Goal: Task Accomplishment & Management: Manage account settings

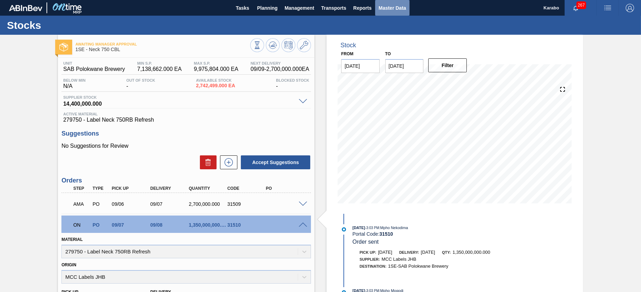
drag, startPoint x: 390, startPoint y: 8, endPoint x: 383, endPoint y: 10, distance: 7.5
click at [390, 8] on span "Master Data" at bounding box center [392, 8] width 27 height 8
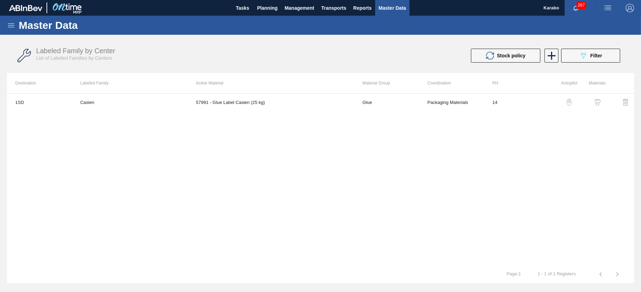
click at [10, 20] on div "Master Data" at bounding box center [320, 25] width 641 height 19
click at [9, 27] on icon at bounding box center [11, 25] width 6 height 4
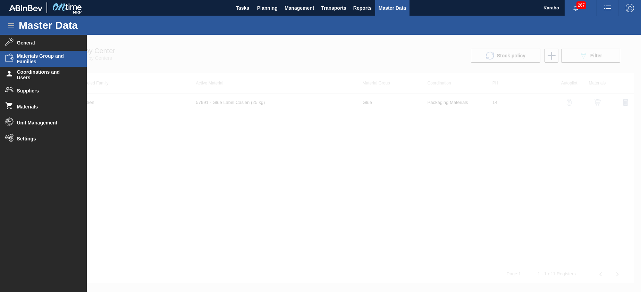
click at [49, 63] on span "Materials Group and Families" at bounding box center [45, 58] width 57 height 11
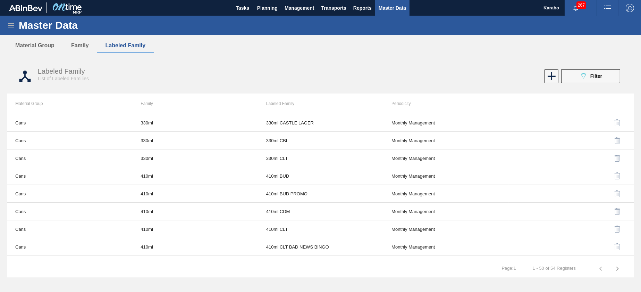
click at [10, 25] on icon at bounding box center [11, 25] width 6 height 4
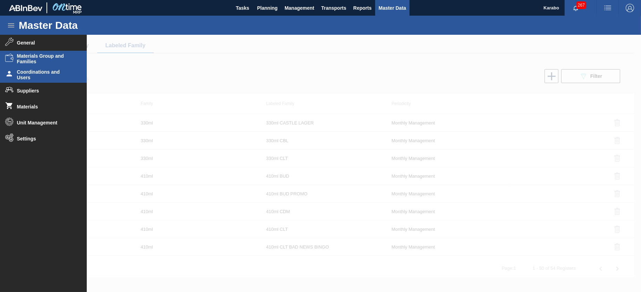
click at [34, 75] on span "Coordinations and Users" at bounding box center [45, 74] width 57 height 11
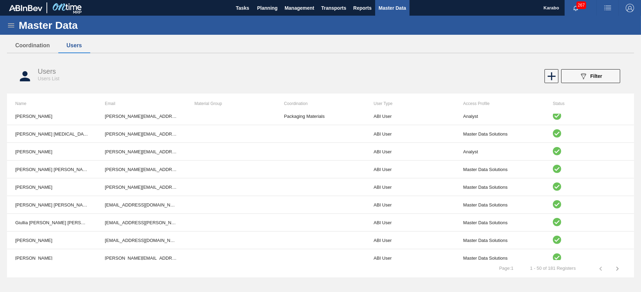
scroll to position [738, 0]
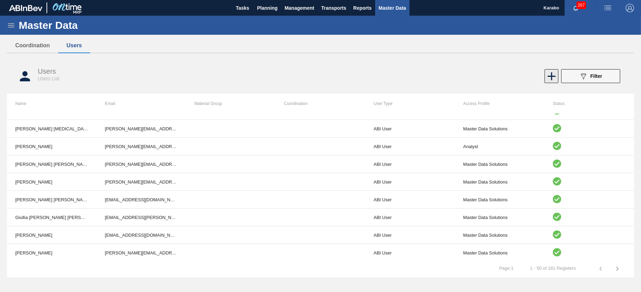
click at [548, 73] on icon at bounding box center [552, 76] width 14 height 14
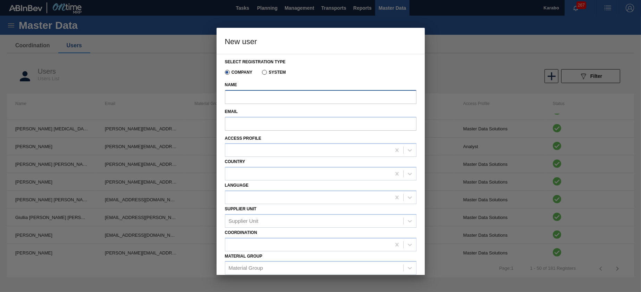
click at [327, 91] on input "Name" at bounding box center [321, 97] width 192 height 14
click at [476, 176] on div at bounding box center [320, 146] width 641 height 292
click at [278, 96] on input "Name" at bounding box center [321, 97] width 192 height 14
click at [241, 123] on input "Email" at bounding box center [321, 124] width 192 height 14
paste input "brewdat_uc_afr_prod.slv_afr_ecc"
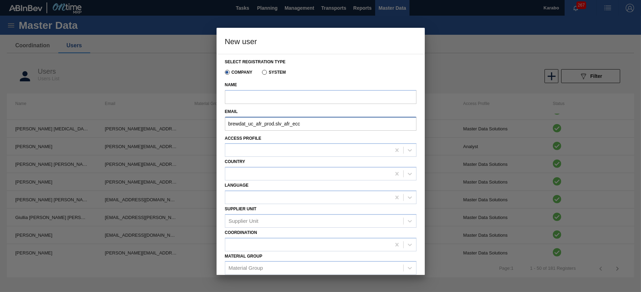
type input "brewdat_uc_afr_prod.slv_afr_ecc"
click at [323, 114] on label "Email" at bounding box center [321, 112] width 192 height 10
click at [652, 87] on input "Email" at bounding box center [652, 84] width 1 height 6
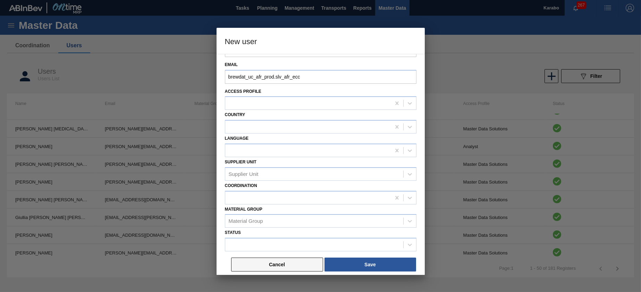
click at [299, 264] on button "Cancel" at bounding box center [277, 264] width 92 height 14
